Goal: Navigation & Orientation: Find specific page/section

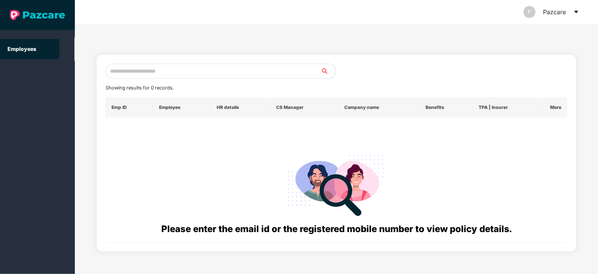
click at [165, 72] on input "text" at bounding box center [213, 71] width 215 height 15
click at [566, 10] on div "P Pazcare" at bounding box center [552, 12] width 56 height 24
click at [578, 11] on icon "caret-down" at bounding box center [576, 12] width 4 height 3
click at [159, 74] on input "text" at bounding box center [213, 71] width 215 height 15
type input "**********"
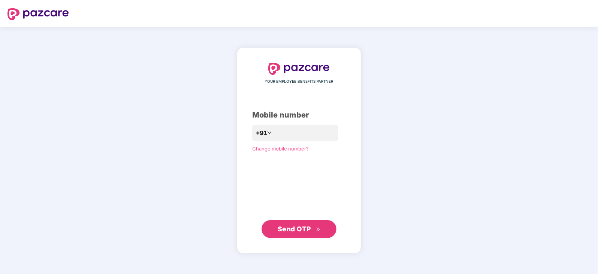
click at [290, 225] on span "Send OTP" at bounding box center [294, 229] width 33 height 8
click at [304, 131] on input "**********" at bounding box center [304, 133] width 61 height 12
type input "**********"
click at [297, 230] on span "Send OTP" at bounding box center [294, 229] width 33 height 8
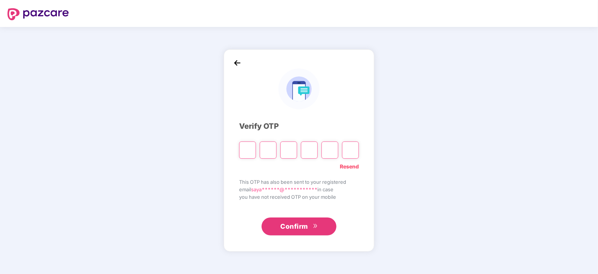
type input "*"
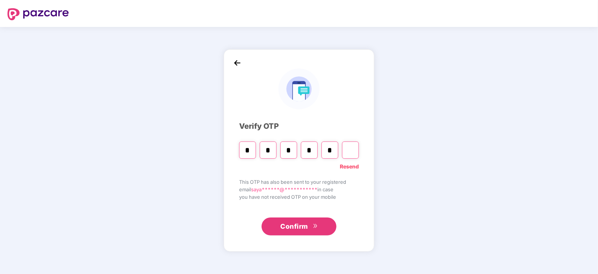
type input "*"
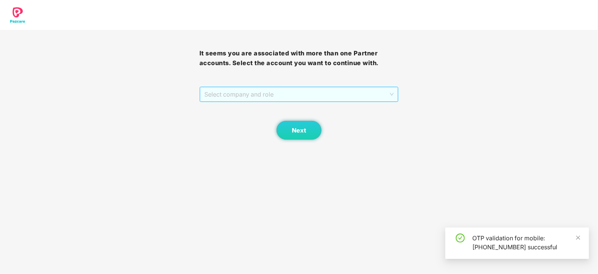
click at [352, 94] on span "Select company and role" at bounding box center [299, 94] width 190 height 14
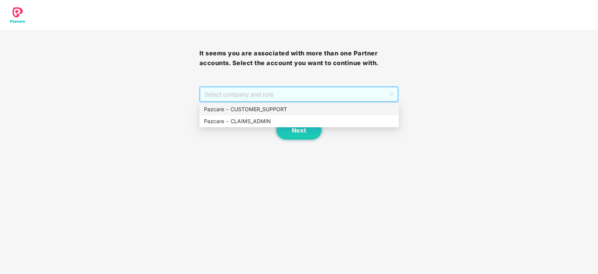
click at [274, 110] on div "Pazcare - CUSTOMER_SUPPORT" at bounding box center [299, 109] width 191 height 8
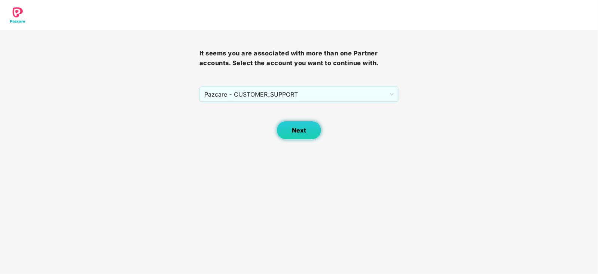
click at [290, 132] on button "Next" at bounding box center [299, 130] width 45 height 19
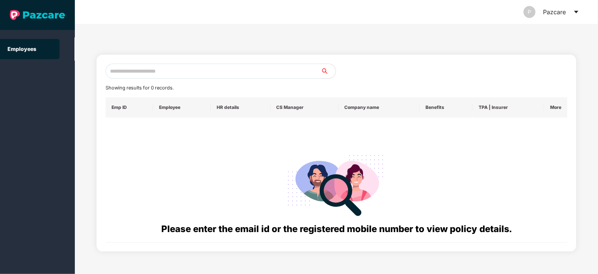
click at [158, 74] on input "text" at bounding box center [213, 71] width 215 height 15
click at [576, 10] on icon "caret-down" at bounding box center [576, 12] width 6 height 6
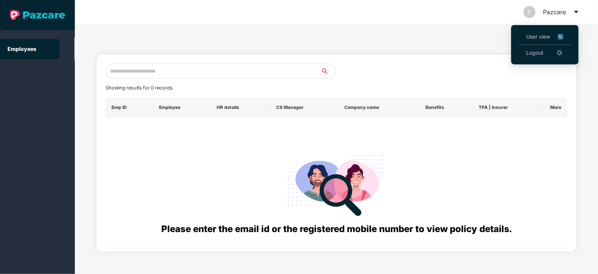
click at [529, 37] on span "User view" at bounding box center [544, 37] width 37 height 8
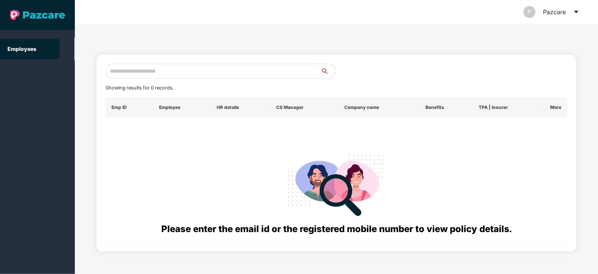
click at [575, 10] on icon "caret-down" at bounding box center [576, 12] width 6 height 6
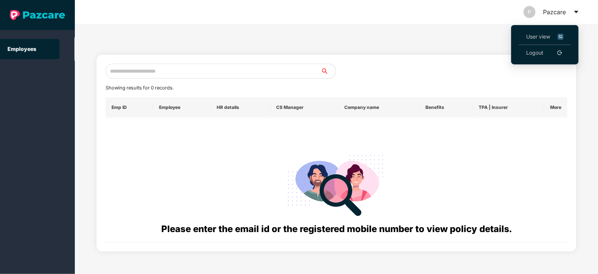
click at [530, 34] on span "User view" at bounding box center [544, 37] width 37 height 8
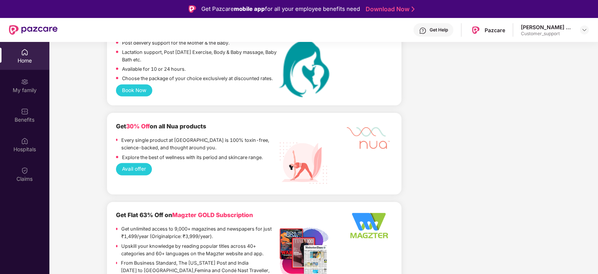
scroll to position [42, 0]
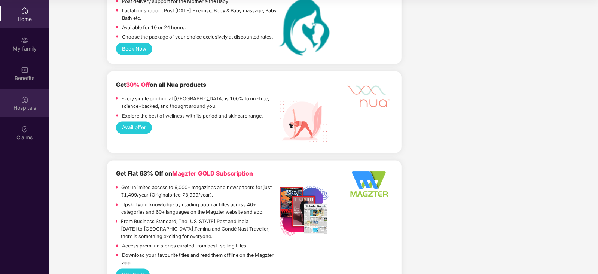
click at [26, 100] on img at bounding box center [24, 99] width 7 height 7
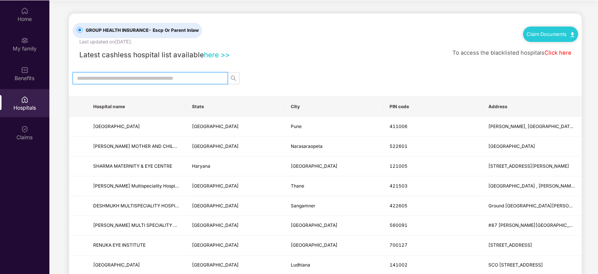
click at [117, 76] on input "text" at bounding box center [147, 78] width 140 height 8
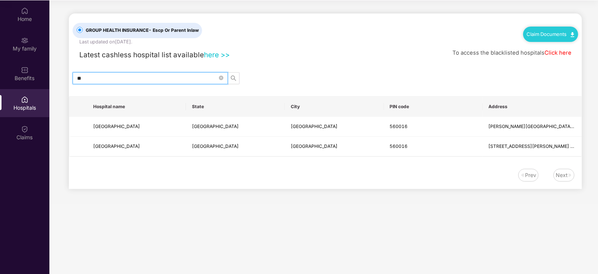
type input "*"
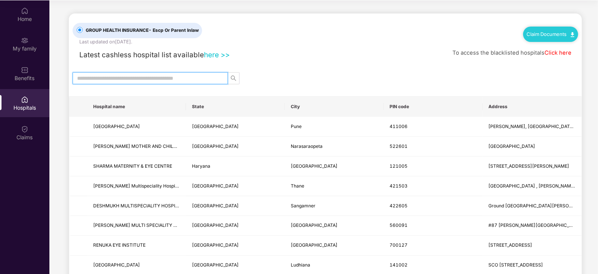
type input "*"
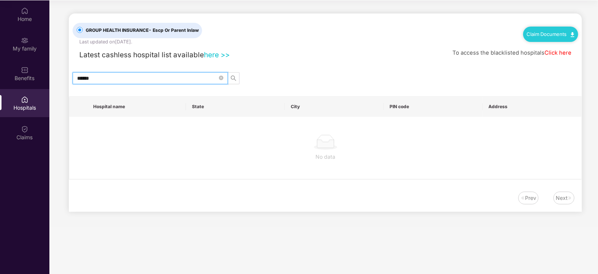
scroll to position [40, 0]
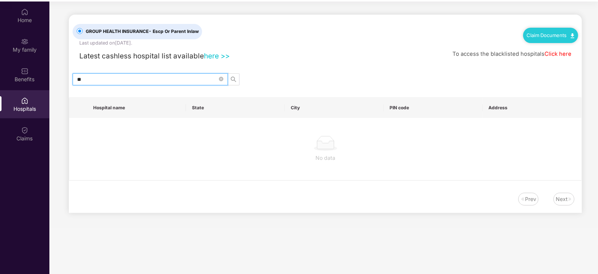
type input "*"
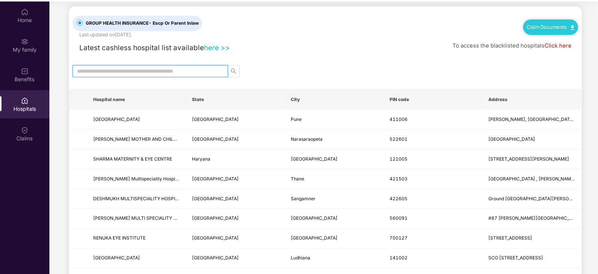
scroll to position [0, 0]
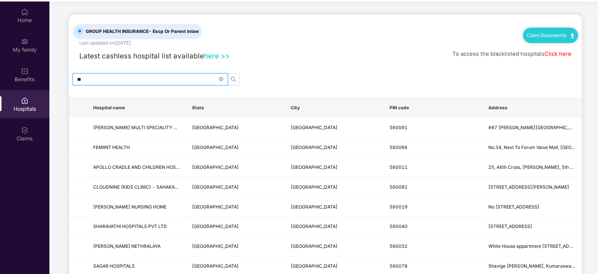
type input "*"
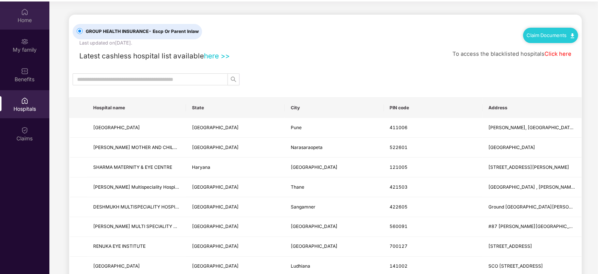
click at [26, 19] on div "Home" at bounding box center [24, 19] width 49 height 7
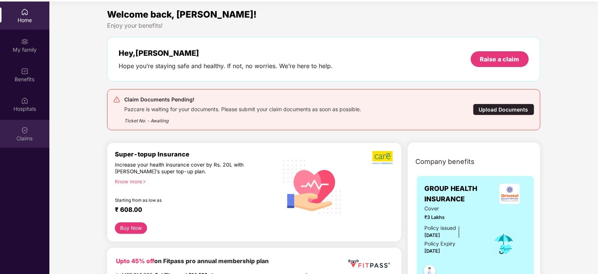
click at [28, 133] on div "Claims" at bounding box center [24, 134] width 49 height 28
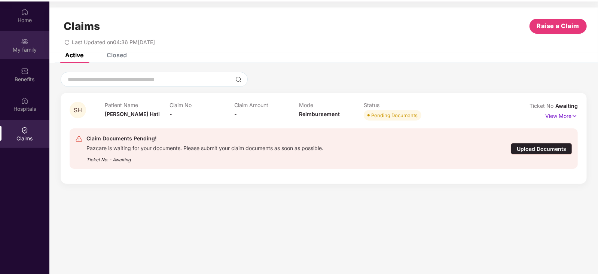
click at [25, 47] on div "My family" at bounding box center [24, 49] width 49 height 7
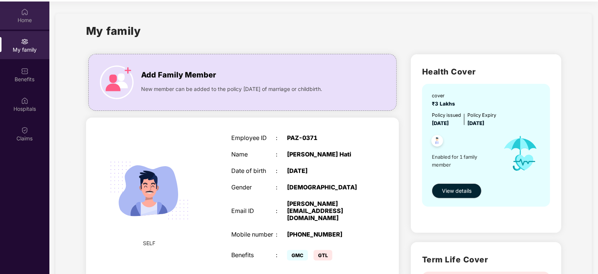
click at [21, 19] on div "Home" at bounding box center [24, 19] width 49 height 7
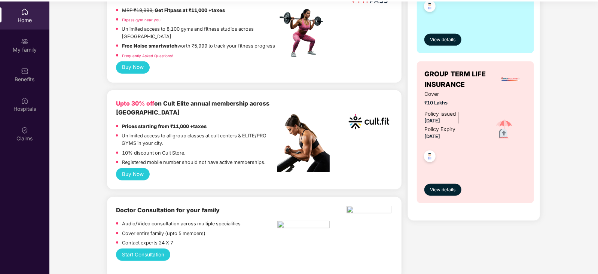
scroll to position [266, 0]
